Goal: Information Seeking & Learning: Learn about a topic

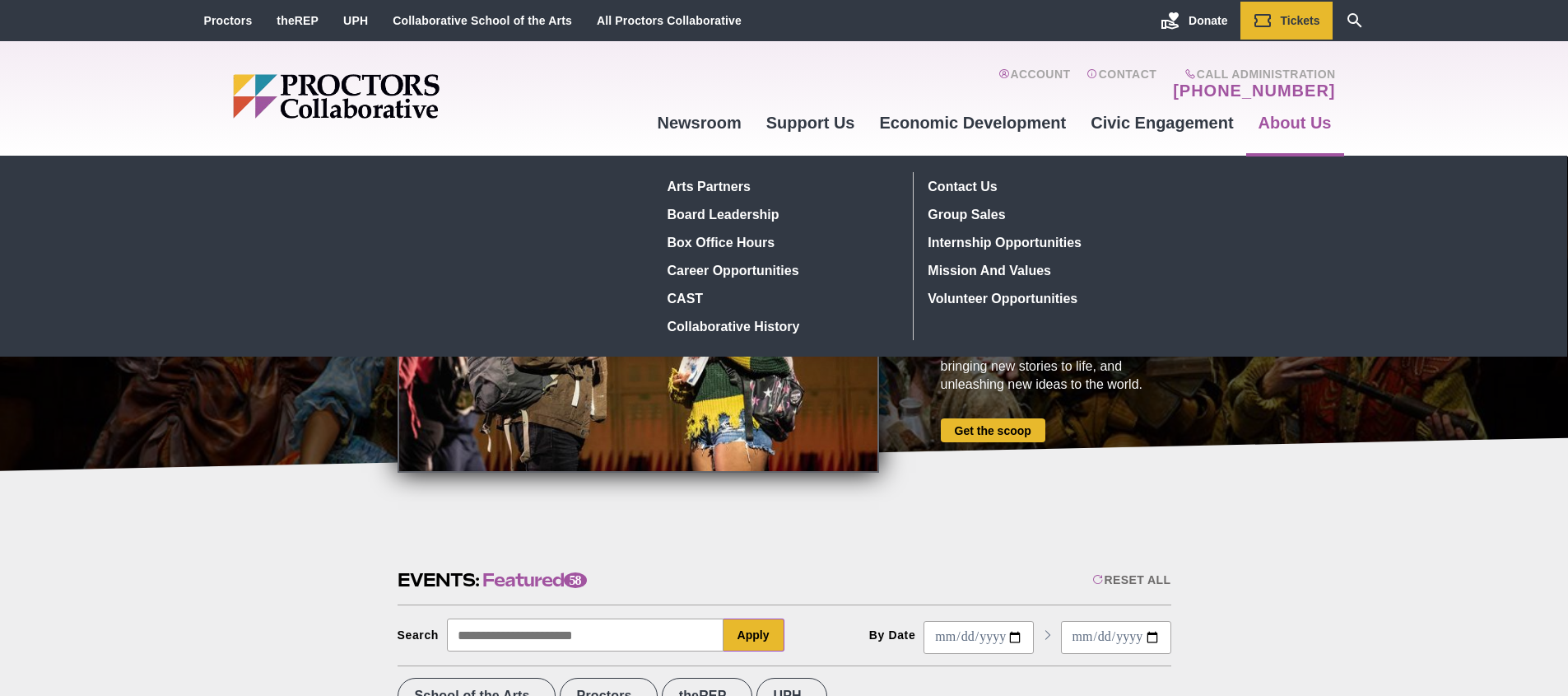
click at [1312, 131] on link "About Us" at bounding box center [1295, 122] width 98 height 44
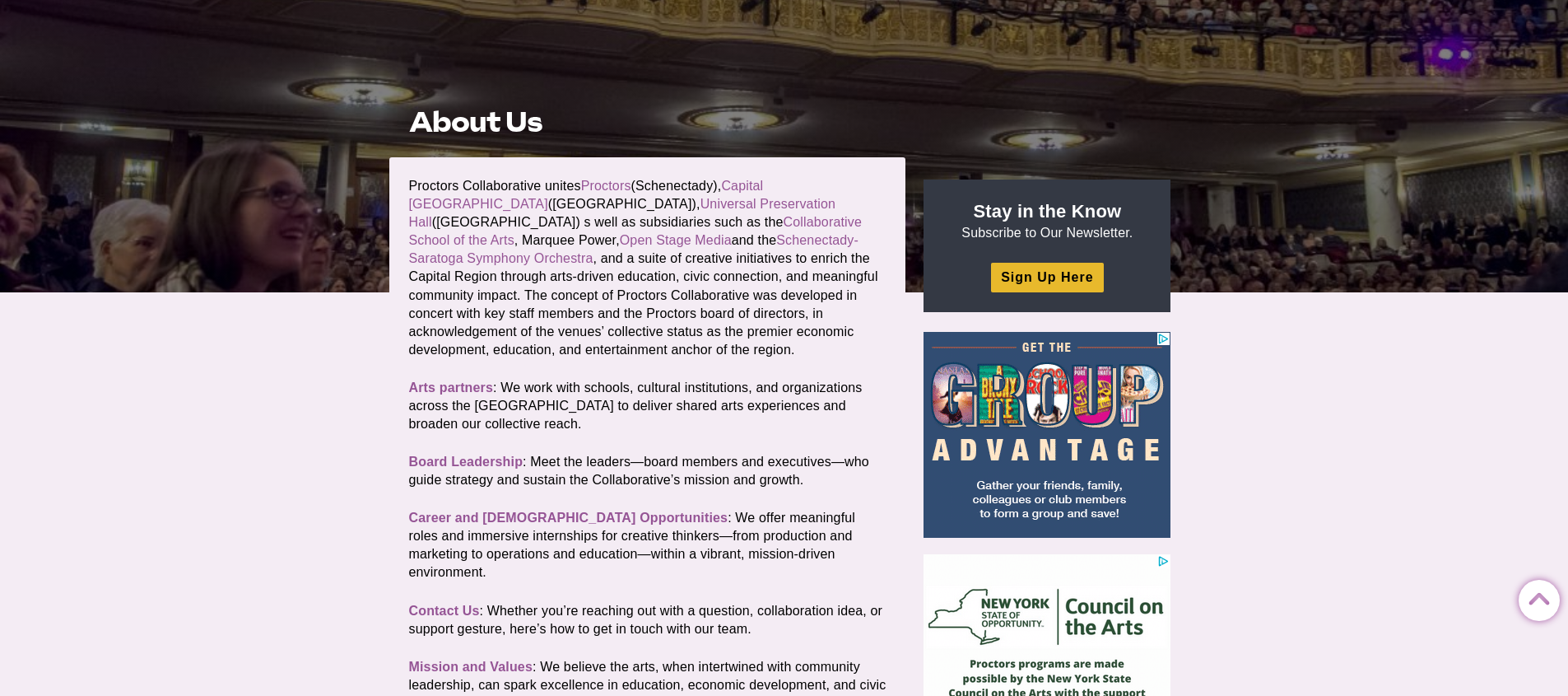
scroll to position [218, 0]
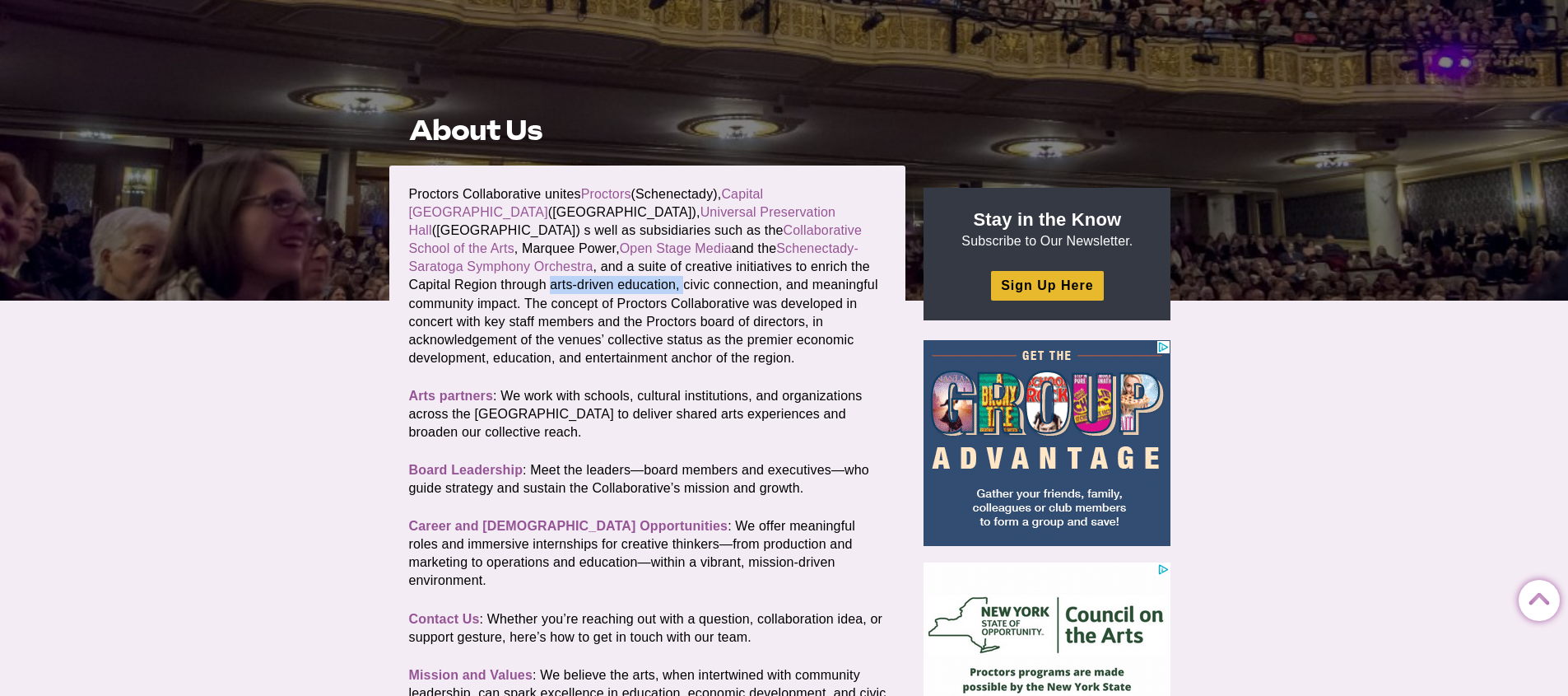
drag, startPoint x: 759, startPoint y: 270, endPoint x: 440, endPoint y: 289, distance: 319.6
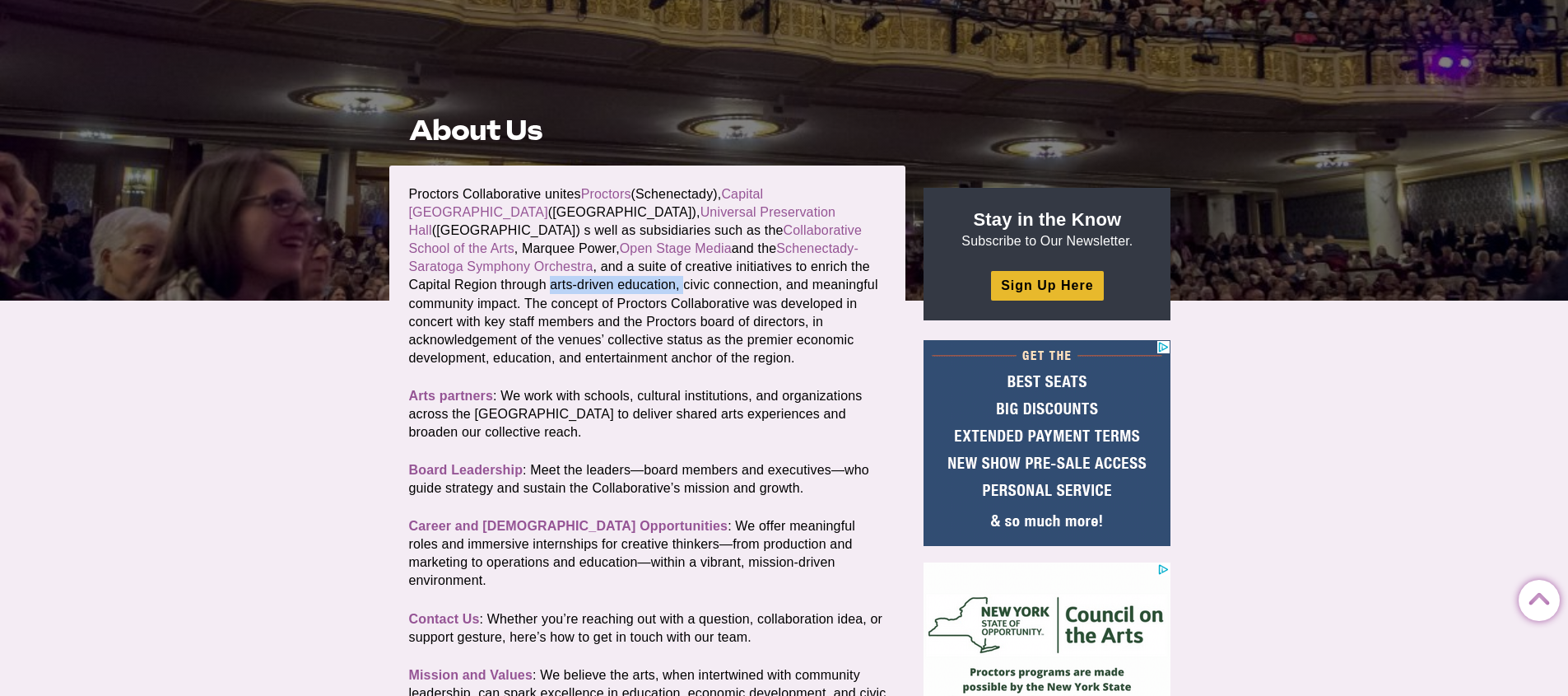
click at [440, 289] on p "Proctors Collaborative unites Proctors (Schenectady), Capital Repertory Theatre…" at bounding box center [647, 276] width 478 height 182
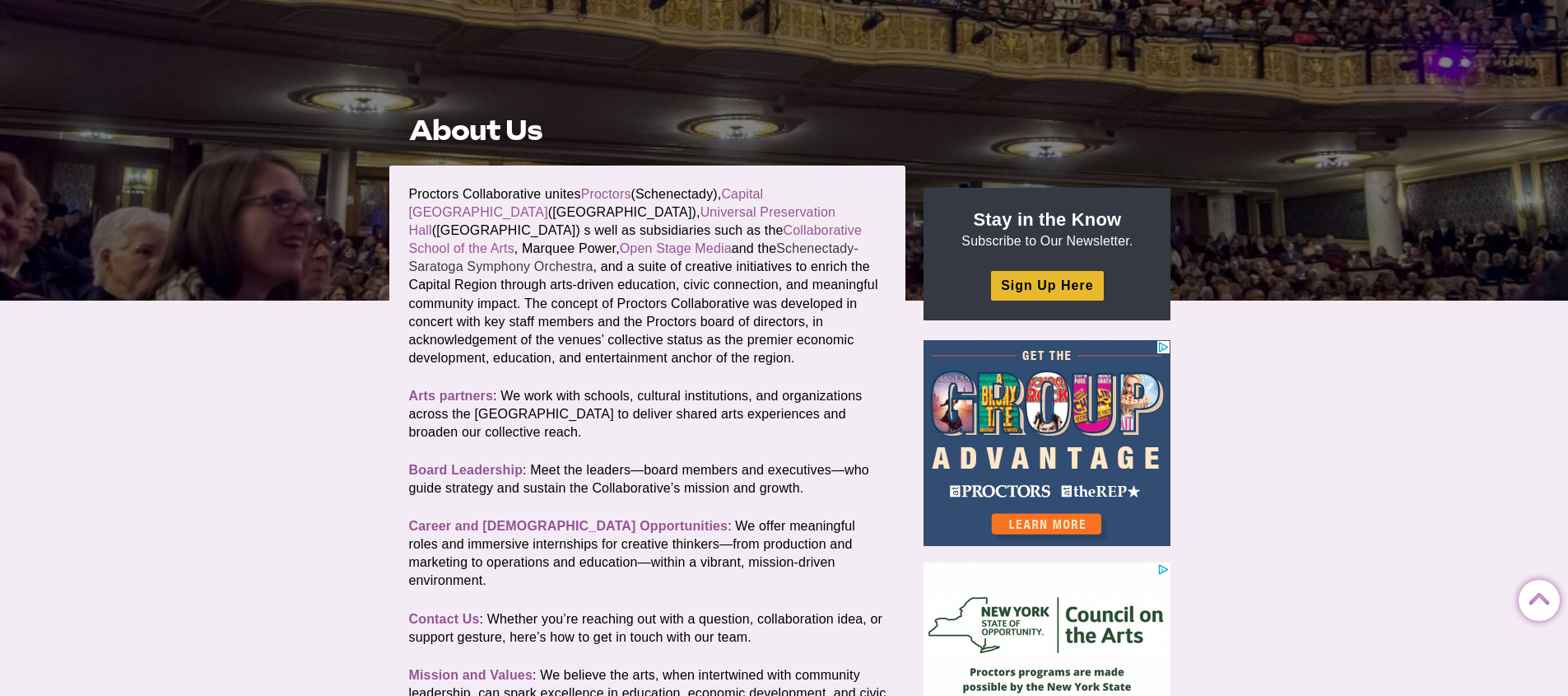
drag, startPoint x: 537, startPoint y: 249, endPoint x: 624, endPoint y: 251, distance: 87.0
click at [620, 251] on p "Proctors Collaborative unites Proctors (Schenectady), Capital Repertory Theatre…" at bounding box center [647, 276] width 478 height 182
drag, startPoint x: 808, startPoint y: 247, endPoint x: 538, endPoint y: 246, distance: 270.0
click at [538, 246] on p "Proctors Collaborative unites Proctors (Schenectady), Capital Repertory Theatre…" at bounding box center [647, 276] width 478 height 182
drag, startPoint x: 529, startPoint y: 249, endPoint x: 809, endPoint y: 249, distance: 280.0
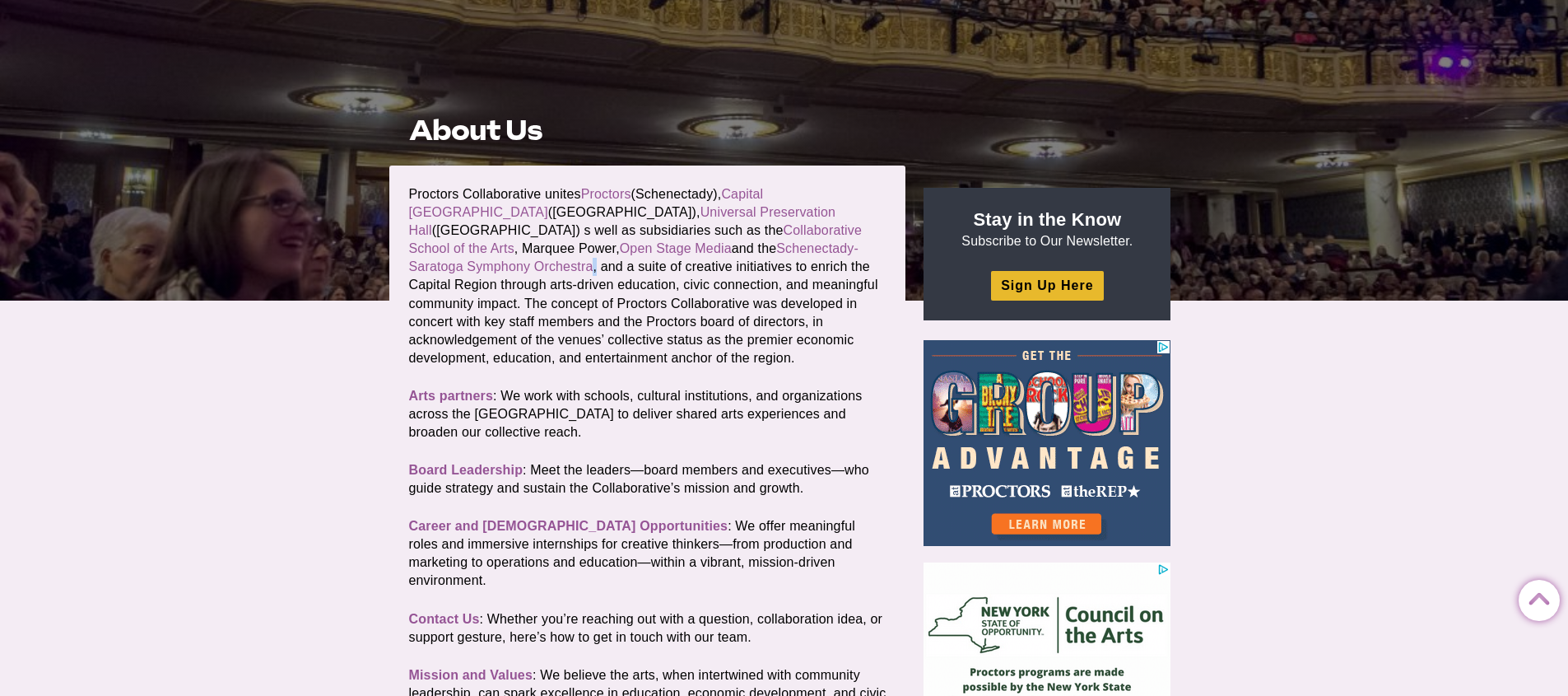
click at [809, 249] on p "Proctors Collaborative unites Proctors (Schenectady), Capital Repertory Theatre…" at bounding box center [647, 276] width 478 height 182
copy p "e Schenectady-Saratoga Symphony Orchestra ,"
click at [820, 250] on p "Proctors Collaborative unites Proctors (Schenectady), Capital Repertory Theatre…" at bounding box center [647, 276] width 478 height 182
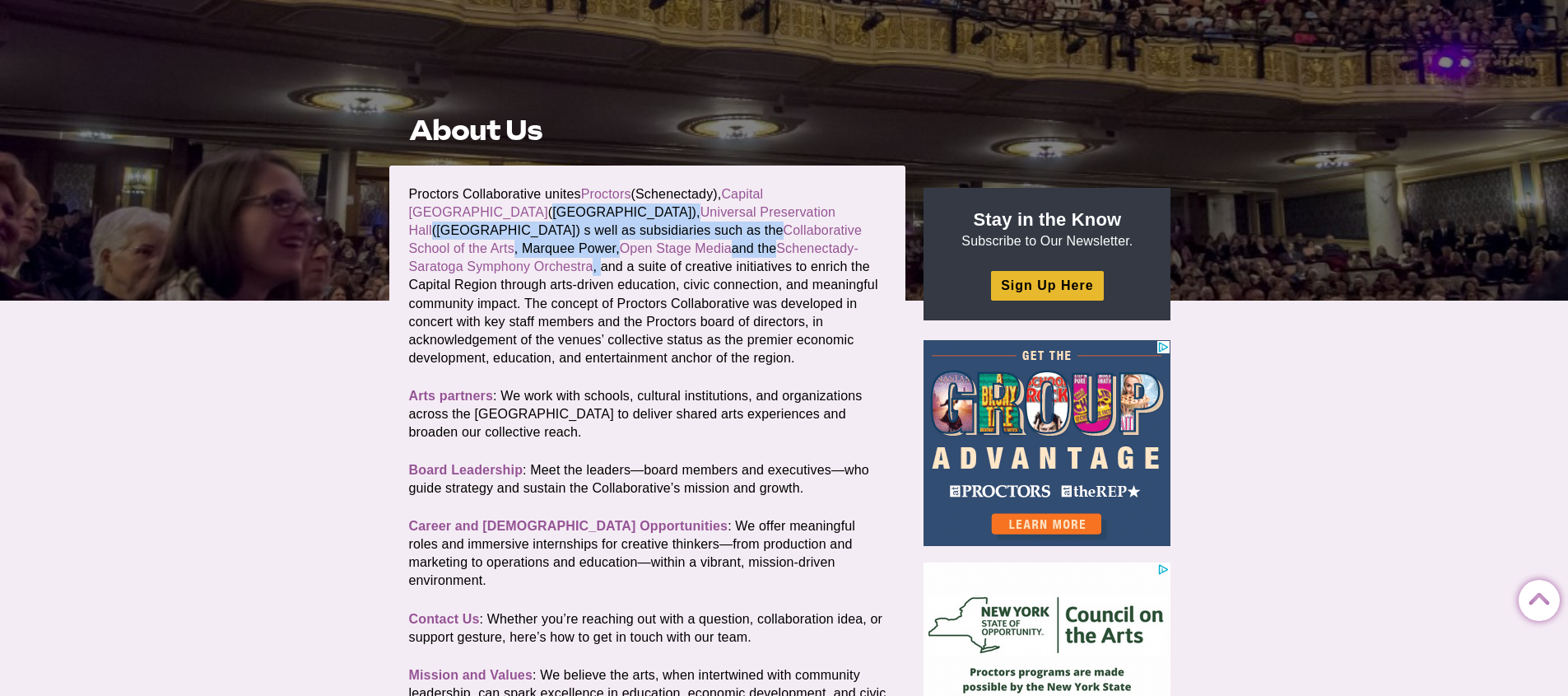
drag, startPoint x: 815, startPoint y: 251, endPoint x: 456, endPoint y: 210, distance: 361.3
click at [456, 210] on p "Proctors Collaborative unites Proctors (Schenectady), Capital Repertory Theatre…" at bounding box center [647, 276] width 478 height 182
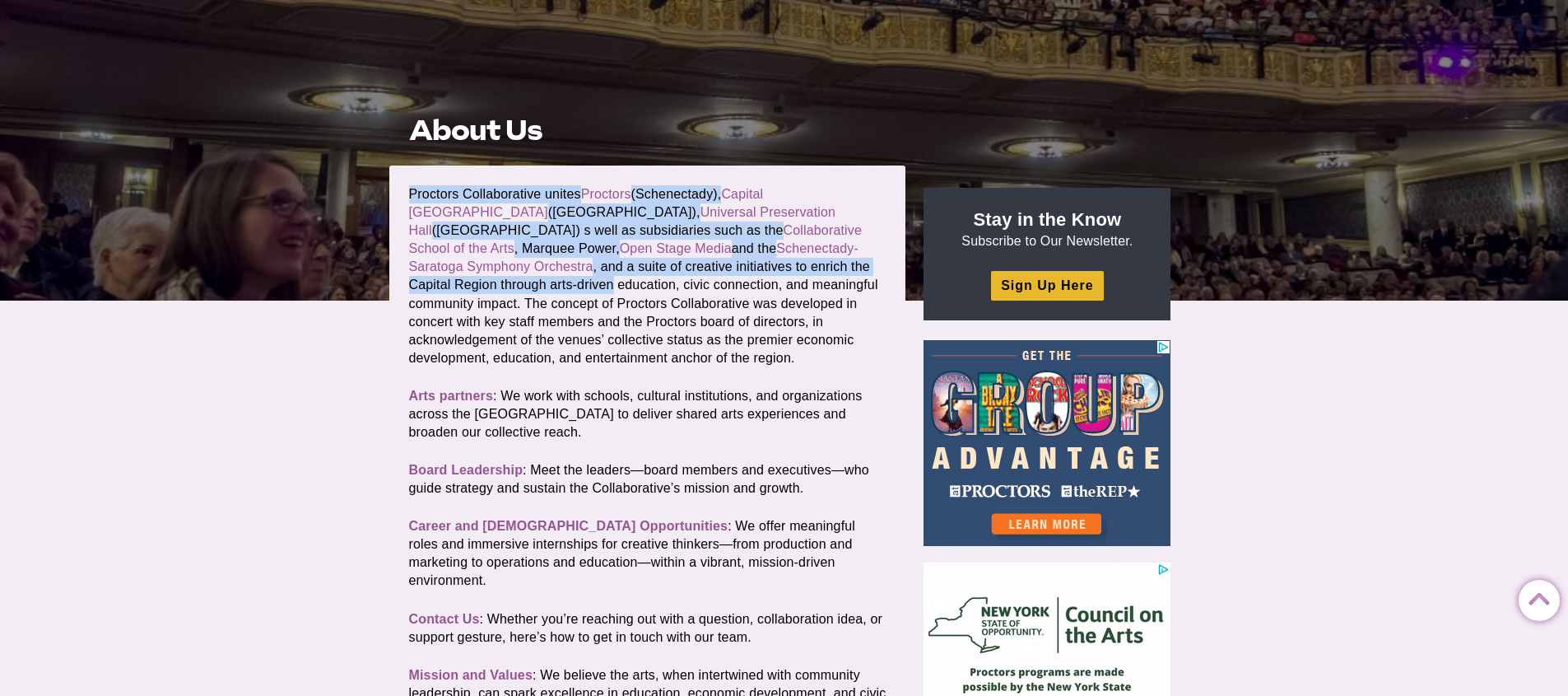
drag, startPoint x: 411, startPoint y: 193, endPoint x: 819, endPoint y: 262, distance: 413.8
click at [819, 262] on p "Proctors Collaborative unites Proctors (Schenectady), Capital Repertory Theatre…" at bounding box center [647, 276] width 478 height 182
copy p "Proctors Collaborative unites Proctors (Schenectady), Capital Repertory Theatre…"
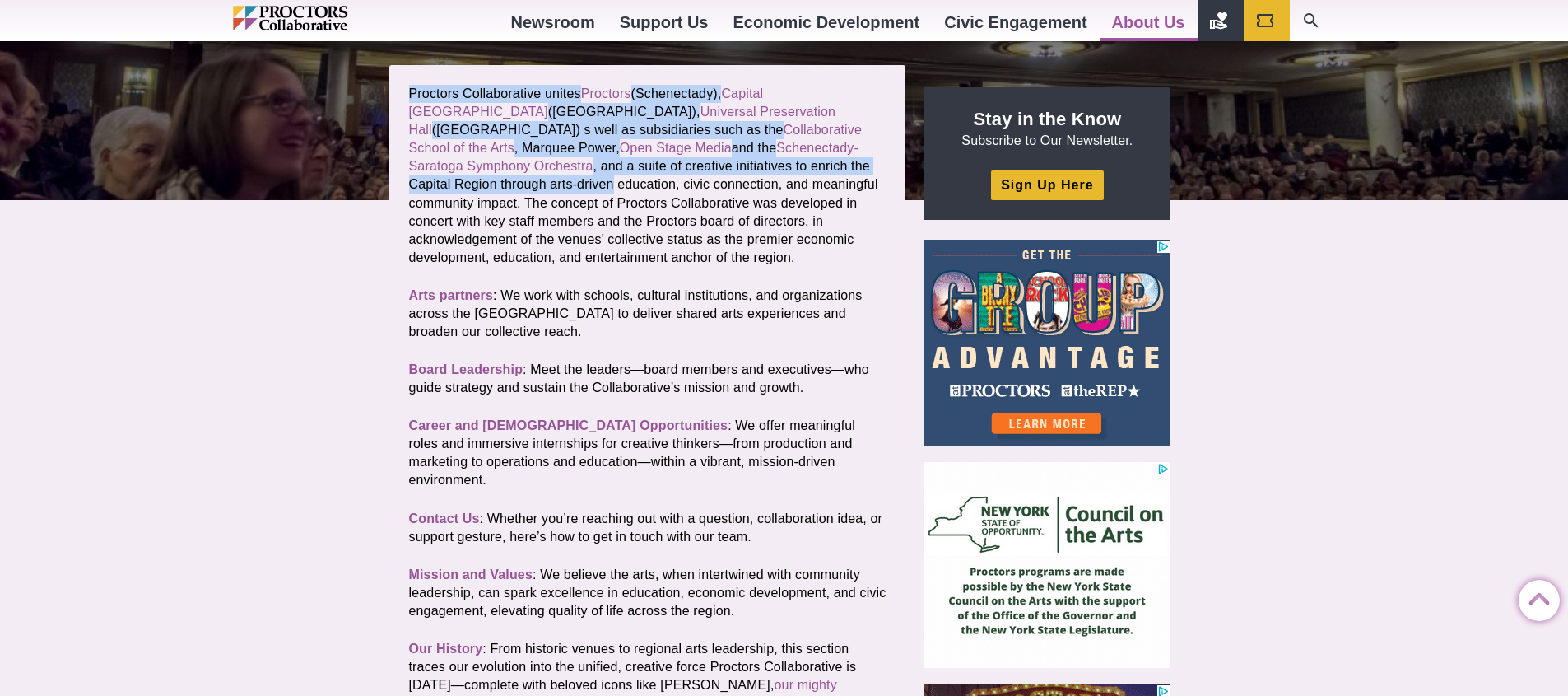
scroll to position [0, 0]
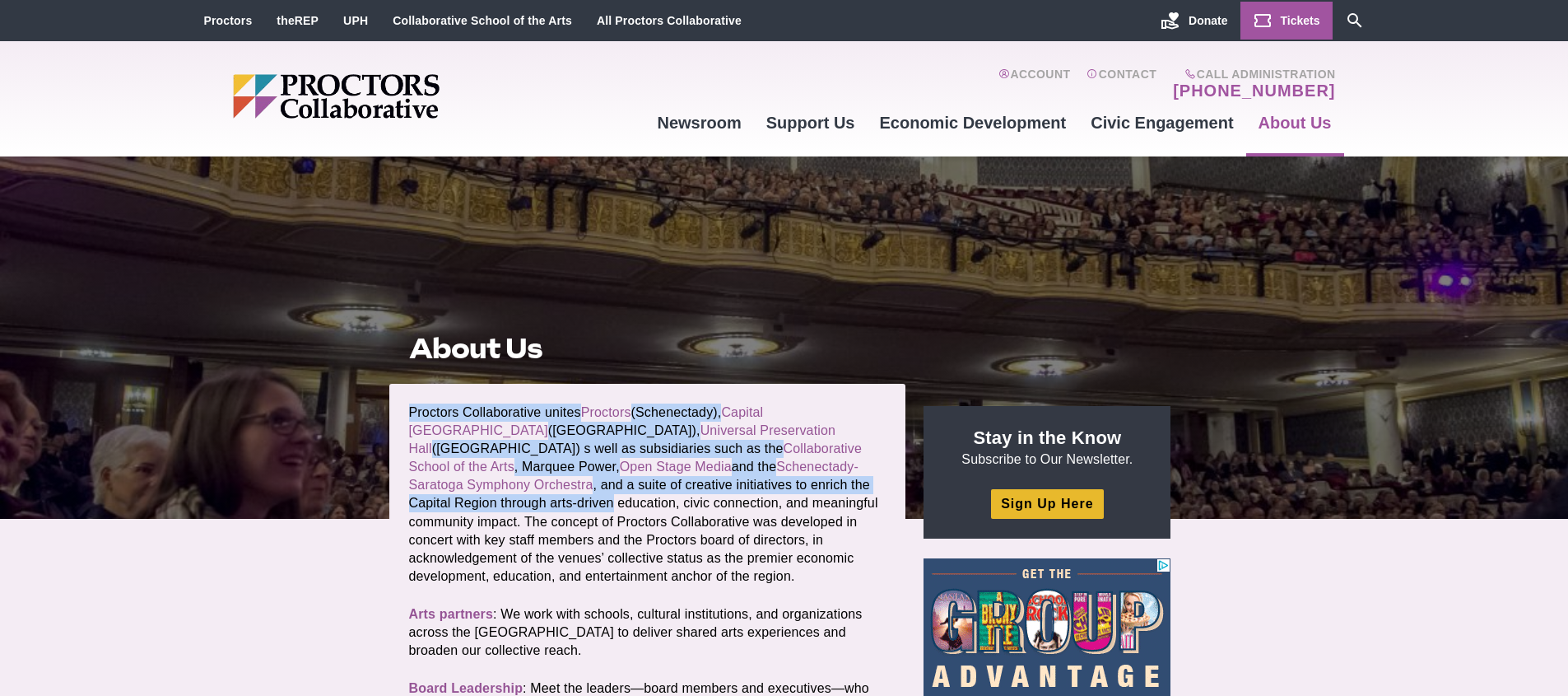
click at [1276, 14] on link "Tickets" at bounding box center [1286, 20] width 92 height 38
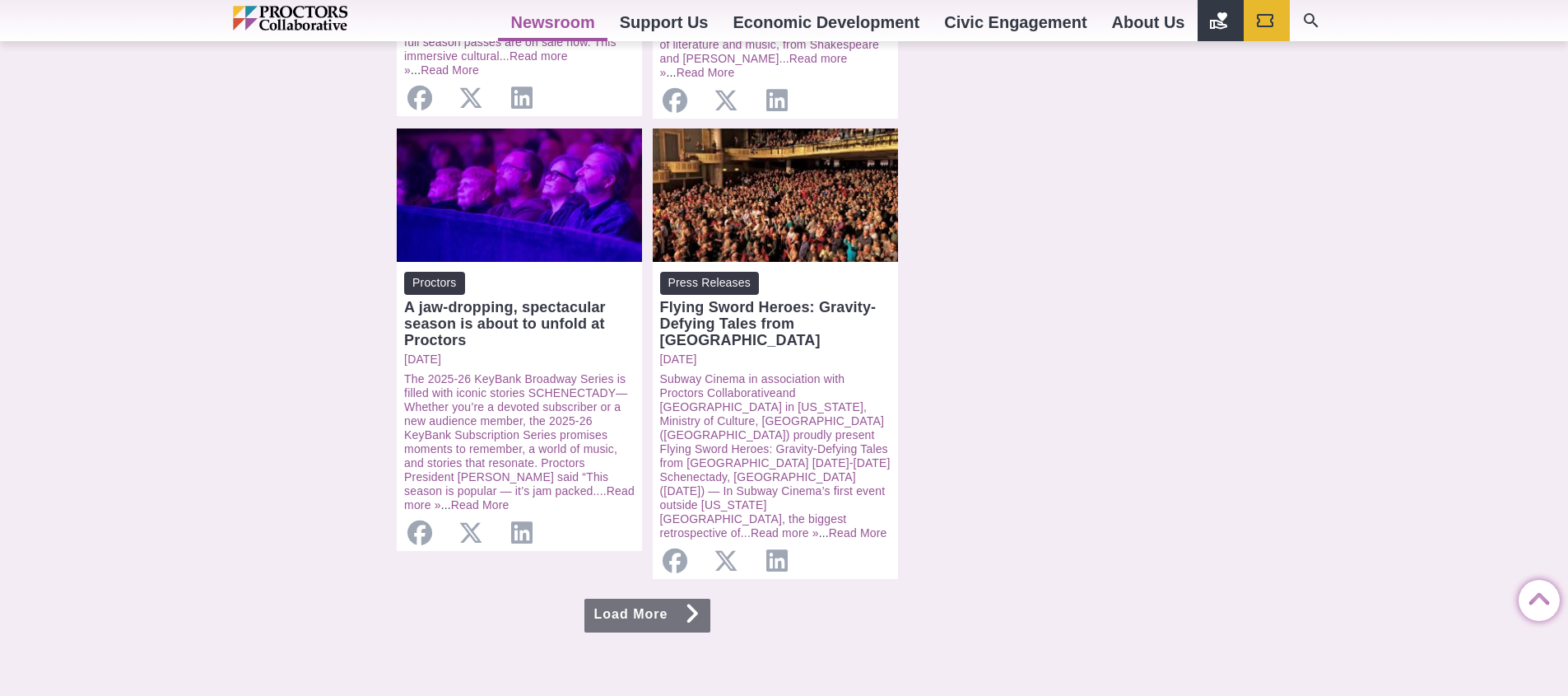
scroll to position [1651, 0]
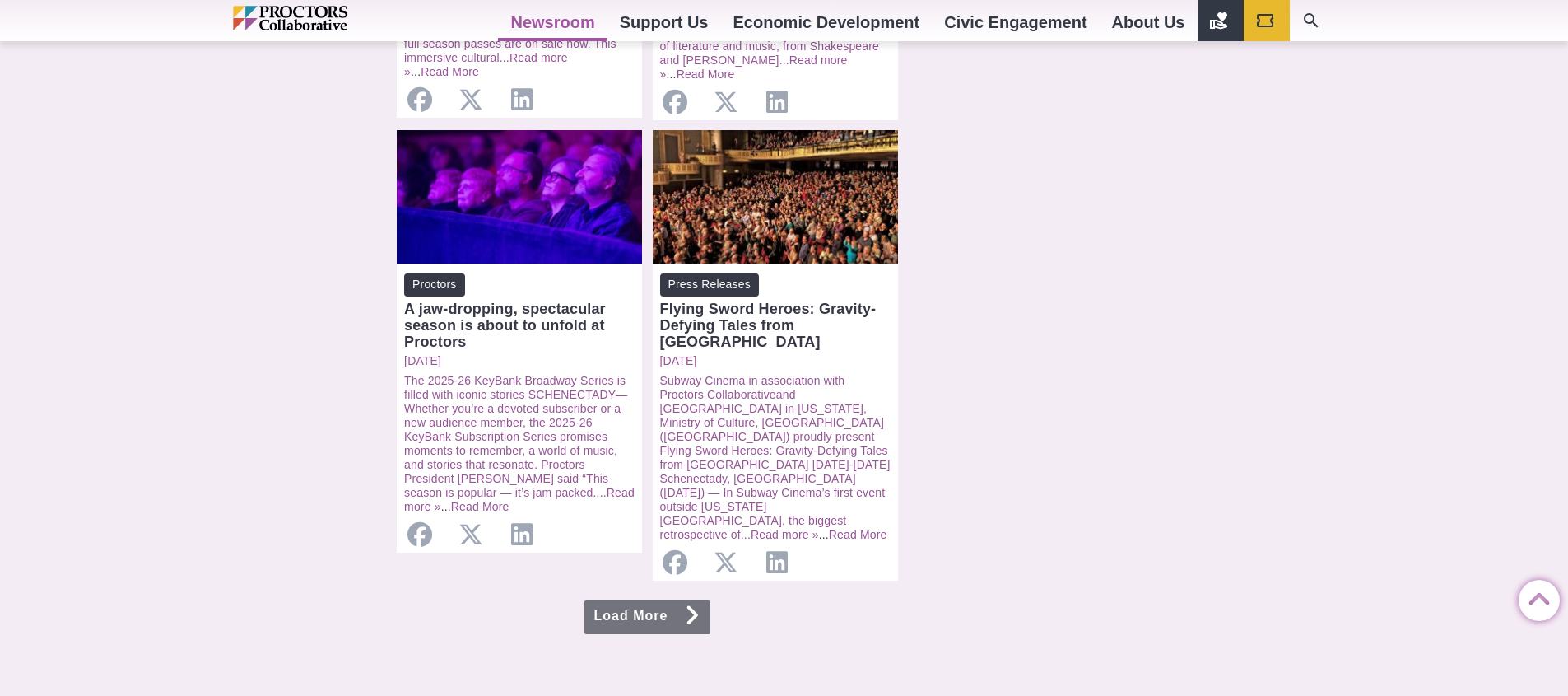
click at [598, 600] on link "Load More" at bounding box center [647, 617] width 126 height 34
